Goal: Navigation & Orientation: Find specific page/section

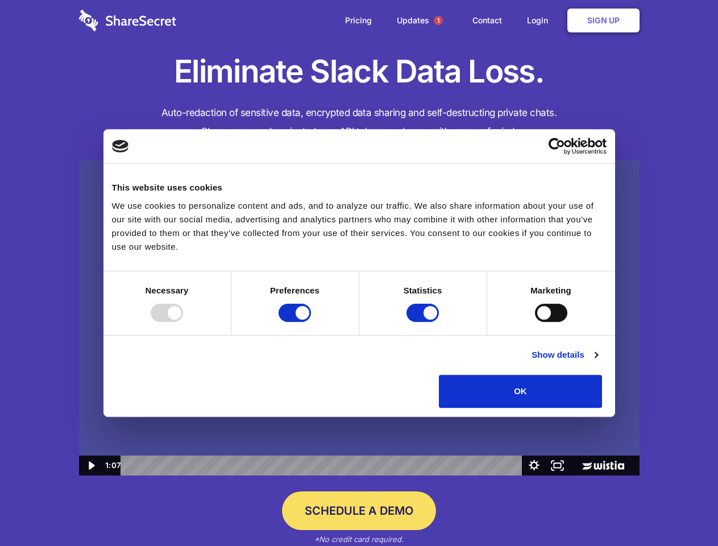
click at [359, 273] on img at bounding box center [359, 317] width 560 height 315
click at [183, 322] on div at bounding box center [167, 313] width 32 height 18
click at [311, 322] on input "Preferences" at bounding box center [295, 313] width 32 height 18
checkbox input "false"
click at [424, 322] on input "Statistics" at bounding box center [422, 313] width 32 height 18
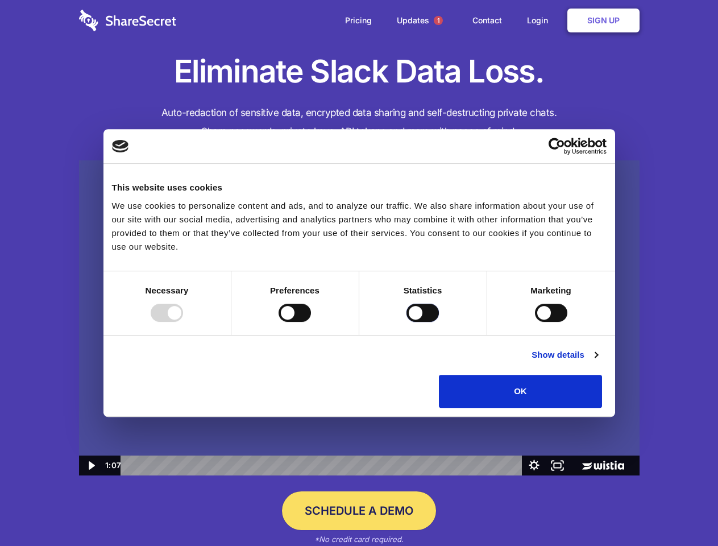
checkbox input "false"
click at [535, 322] on input "Marketing" at bounding box center [551, 313] width 32 height 18
checkbox input "true"
click at [597, 362] on link "Show details" at bounding box center [564, 355] width 66 height 14
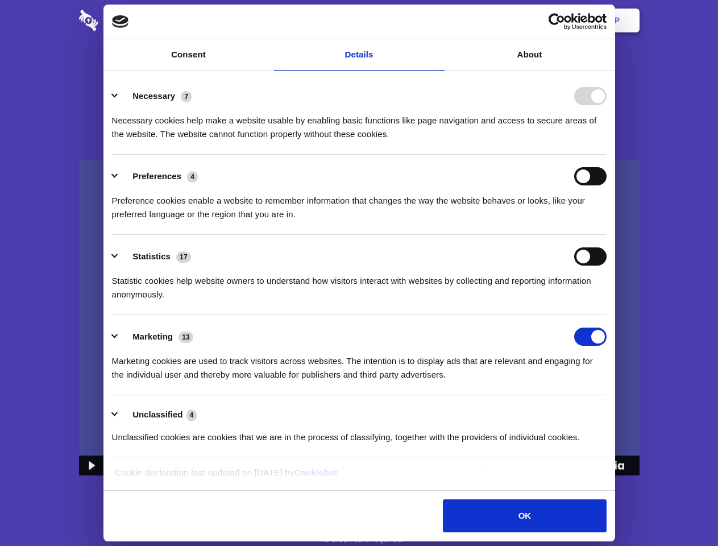
click at [607, 155] on li "Necessary 7 Necessary cookies help make a website usable by enabling basic func…" at bounding box center [359, 114] width 495 height 80
click at [438, 20] on span "1" at bounding box center [438, 20] width 9 height 9
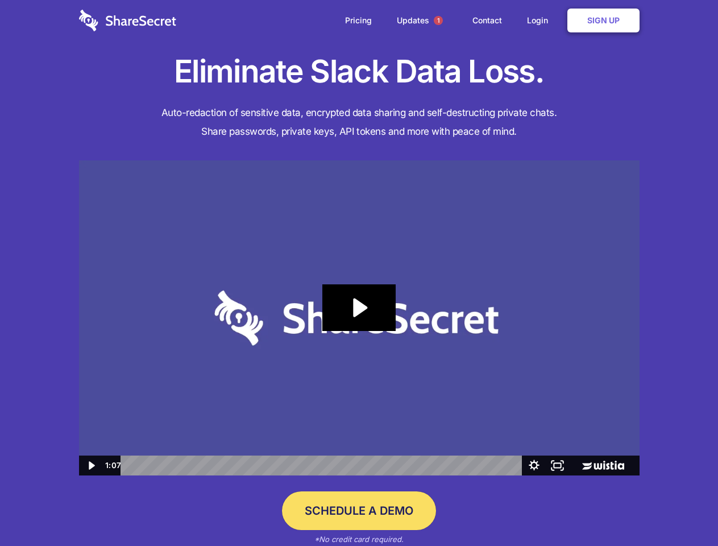
click at [359, 318] on icon "Play Video: Sharesecret Slack Extension" at bounding box center [358, 307] width 73 height 47
